Goal: Task Accomplishment & Management: Use online tool/utility

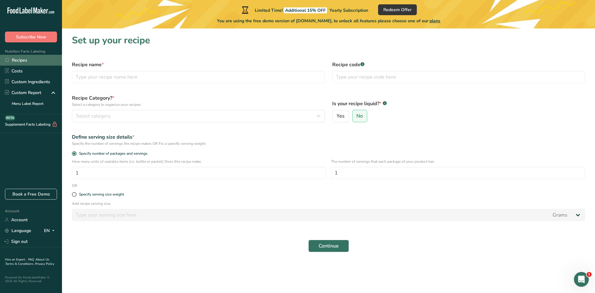
click at [29, 63] on link "Recipes" at bounding box center [31, 60] width 62 height 11
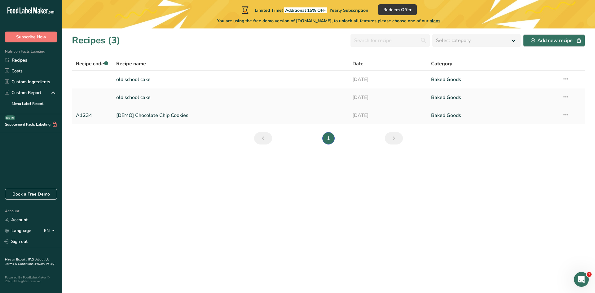
click at [567, 114] on icon at bounding box center [565, 114] width 7 height 11
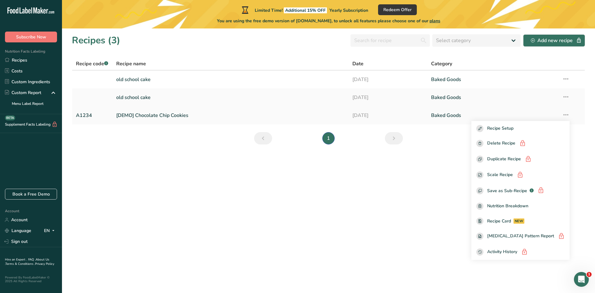
click at [396, 113] on link "[DATE]" at bounding box center [387, 115] width 71 height 13
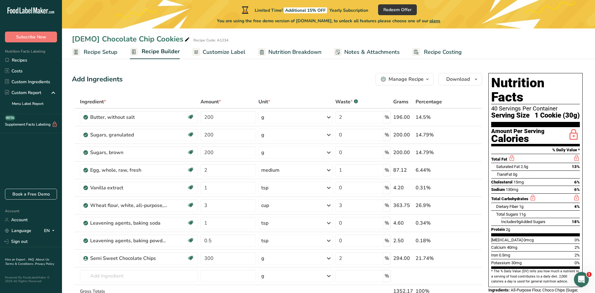
click at [102, 51] on span "Recipe Setup" at bounding box center [101, 52] width 34 height 8
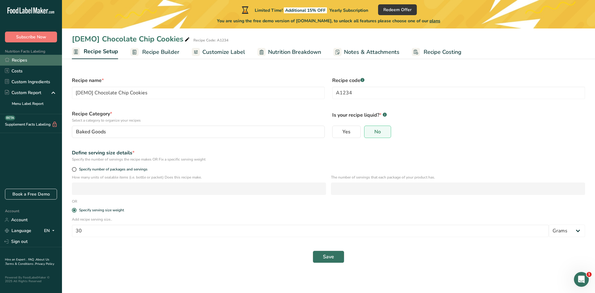
click at [11, 62] on link "Recipes" at bounding box center [31, 60] width 62 height 11
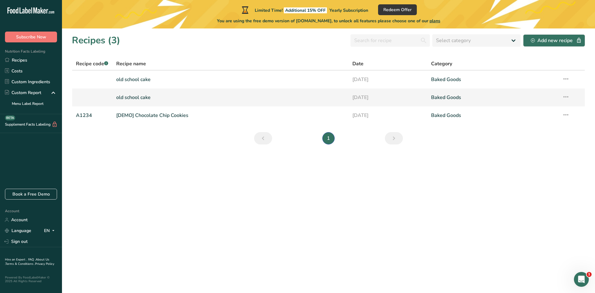
click at [565, 94] on icon at bounding box center [565, 96] width 7 height 11
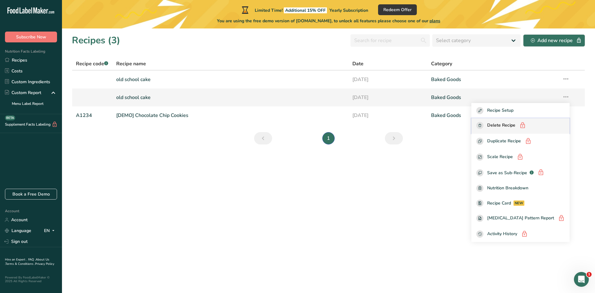
click at [515, 125] on span "Delete Recipe" at bounding box center [501, 126] width 28 height 8
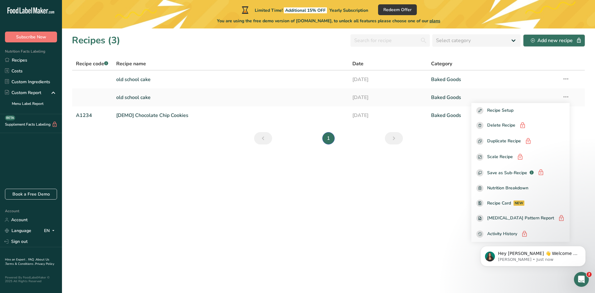
click at [462, 145] on section "Recipes (3) Select category All Baked Goods [GEOGRAPHIC_DATA] Confectionery Coo…" at bounding box center [328, 160] width 533 height 265
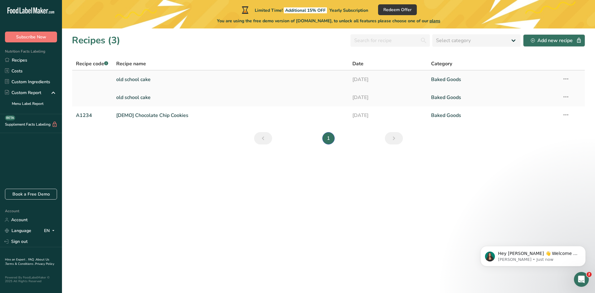
click at [418, 78] on link "[DATE]" at bounding box center [387, 79] width 71 height 13
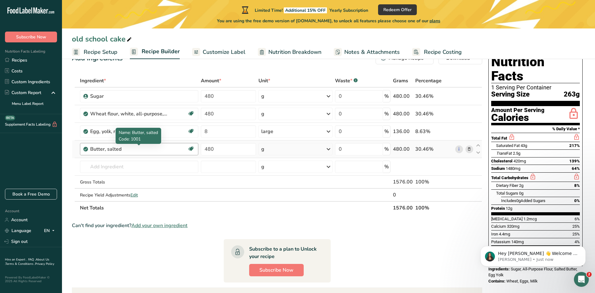
scroll to position [53, 0]
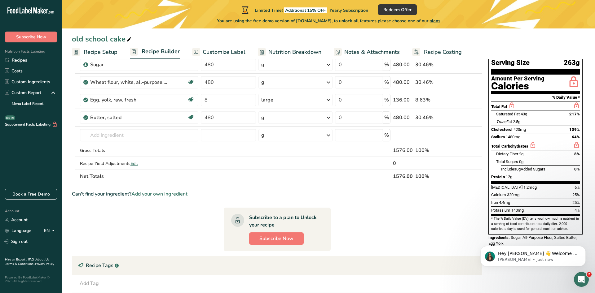
click at [285, 54] on span "Nutrition Breakdown" at bounding box center [294, 52] width 53 height 8
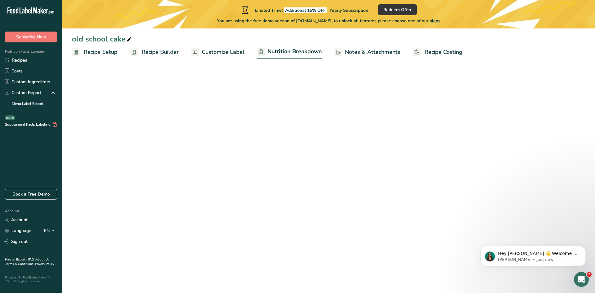
select select "Calories"
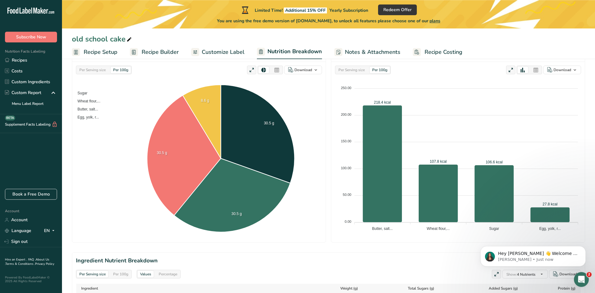
scroll to position [60, 0]
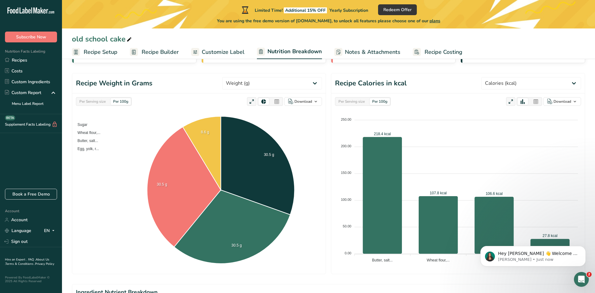
click at [102, 46] on link "Recipe Setup" at bounding box center [95, 52] width 46 height 14
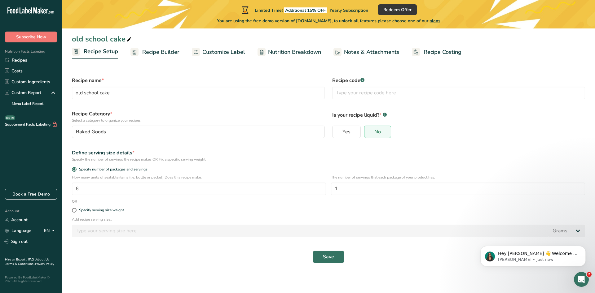
click at [146, 47] on link "Recipe Builder" at bounding box center [154, 52] width 49 height 14
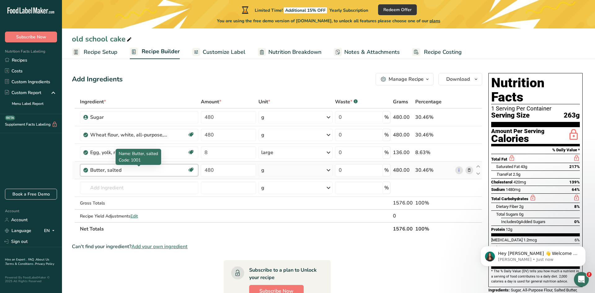
click at [142, 171] on div "Butter, salted" at bounding box center [128, 170] width 77 height 7
click at [143, 170] on div "Butter, salted" at bounding box center [128, 170] width 77 height 7
click at [160, 170] on div "Butter, salted" at bounding box center [128, 170] width 77 height 7
click at [200, 84] on div "Add Ingredients Manage Recipe Delete Recipe Duplicate Recipe Scale Recipe Save …" at bounding box center [277, 79] width 410 height 12
click at [149, 190] on input "text" at bounding box center [139, 188] width 118 height 12
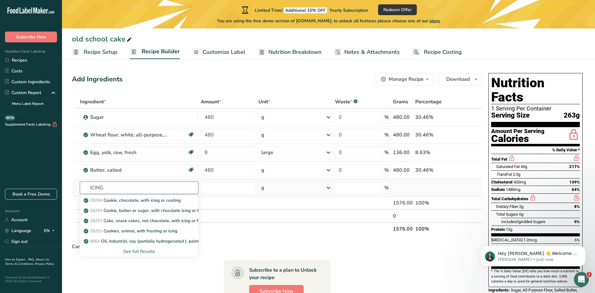
type input "ICING"
click at [139, 248] on div "See full Results" at bounding box center [139, 251] width 108 height 7
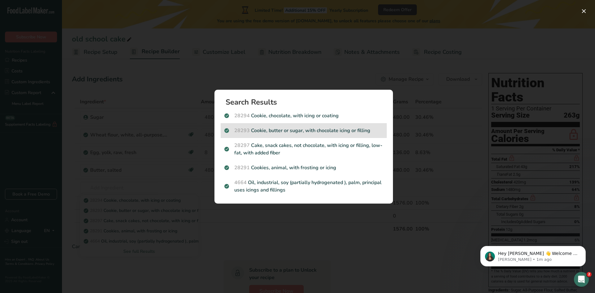
click at [349, 132] on p "28293 Cookie, butter or sugar, with chocolate icing or filling" at bounding box center [303, 130] width 159 height 7
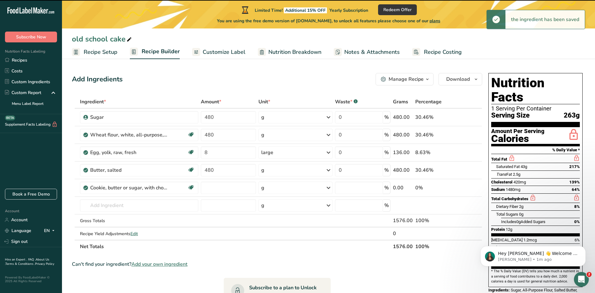
type input "0"
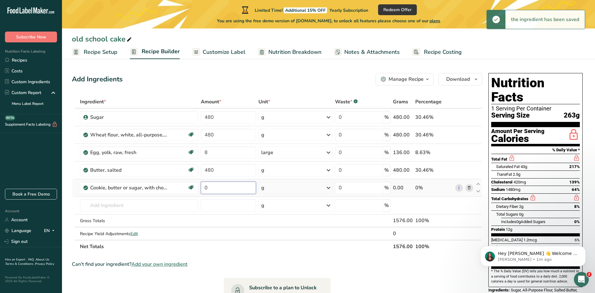
click at [219, 187] on input "0" at bounding box center [228, 188] width 55 height 12
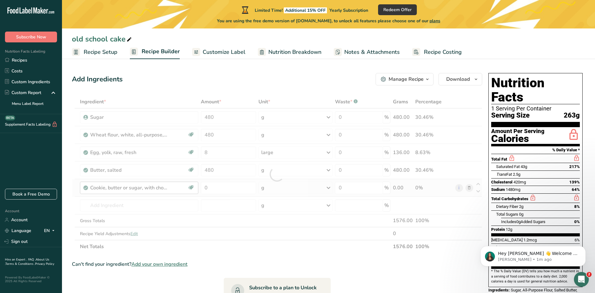
click at [179, 188] on div "Ingredient * Amount * Unit * Waste * .a-a{fill:#347362;}.b-a{fill:#fff;} Grams …" at bounding box center [277, 174] width 410 height 158
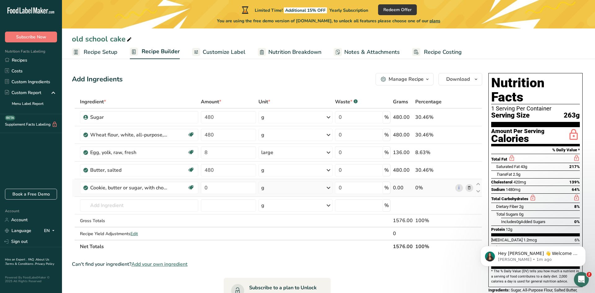
click at [469, 188] on icon at bounding box center [469, 188] width 4 height 7
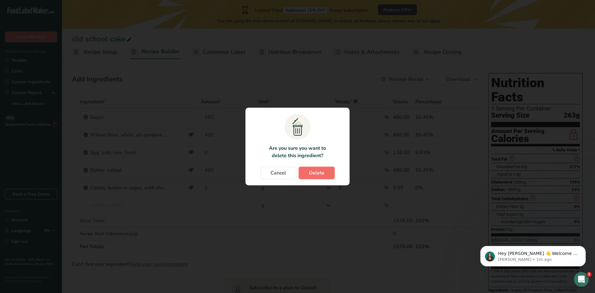
click at [310, 174] on span "Delete" at bounding box center [316, 172] width 15 height 7
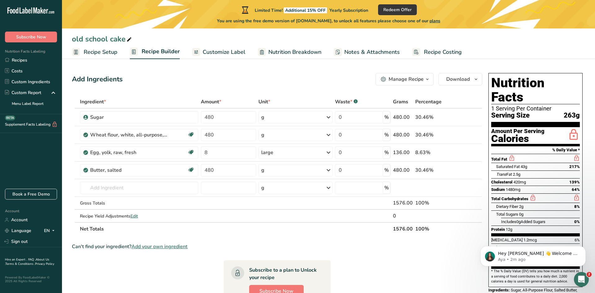
click at [438, 21] on span "plans" at bounding box center [434, 21] width 11 height 6
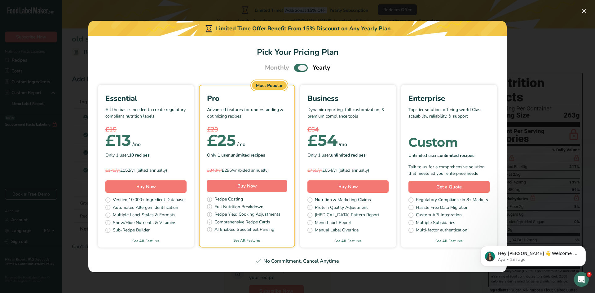
click at [299, 69] on span "Pick Your Pricing Plan Modal" at bounding box center [301, 68] width 14 height 8
click at [298, 69] on input "Pick Your Pricing Plan Modal" at bounding box center [296, 68] width 4 height 4
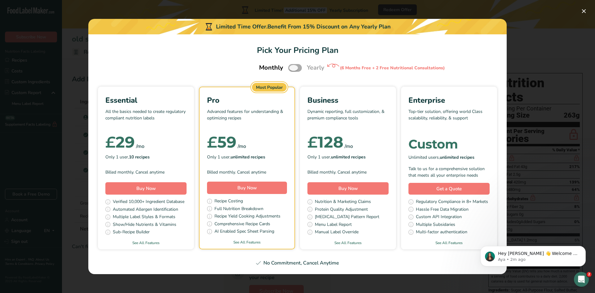
click at [299, 69] on span "Pick Your Pricing Plan Modal" at bounding box center [295, 68] width 14 height 8
click at [292, 69] on input "Pick Your Pricing Plan Modal" at bounding box center [290, 68] width 4 height 4
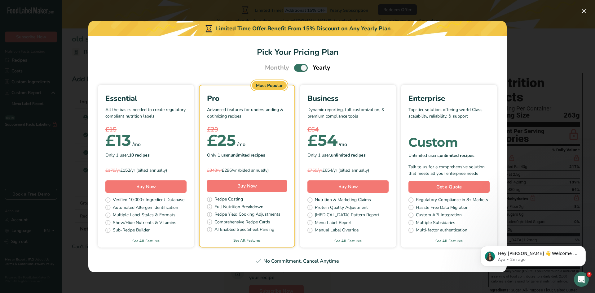
click at [300, 68] on span "Pick Your Pricing Plan Modal" at bounding box center [301, 68] width 14 height 8
click at [298, 68] on input "Pick Your Pricing Plan Modal" at bounding box center [296, 68] width 4 height 4
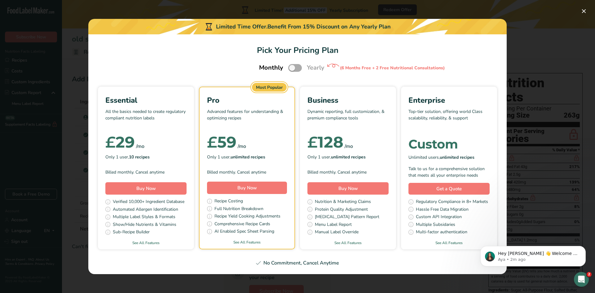
click at [300, 68] on span "Pick Your Pricing Plan Modal" at bounding box center [295, 68] width 14 height 8
click at [292, 68] on input "Pick Your Pricing Plan Modal" at bounding box center [290, 68] width 4 height 4
checkbox input "true"
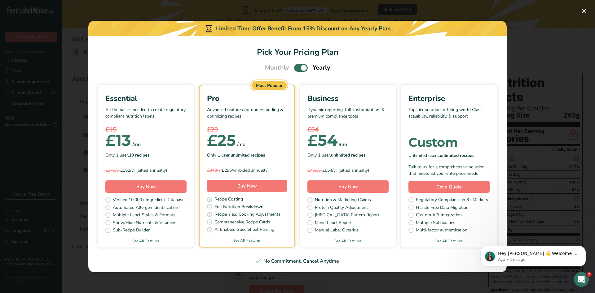
click at [358, 62] on section "Pick Your Pricing Plan Monthly Yearly Essential All the basics needed to create…" at bounding box center [297, 154] width 418 height 236
